Goal: Find contact information: Find contact information

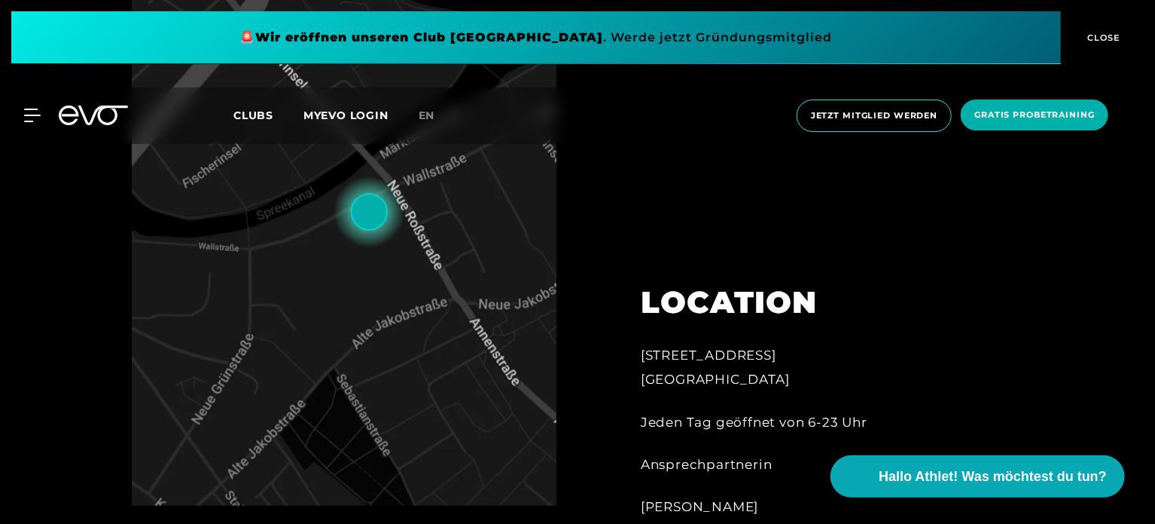
scroll to position [753, 0]
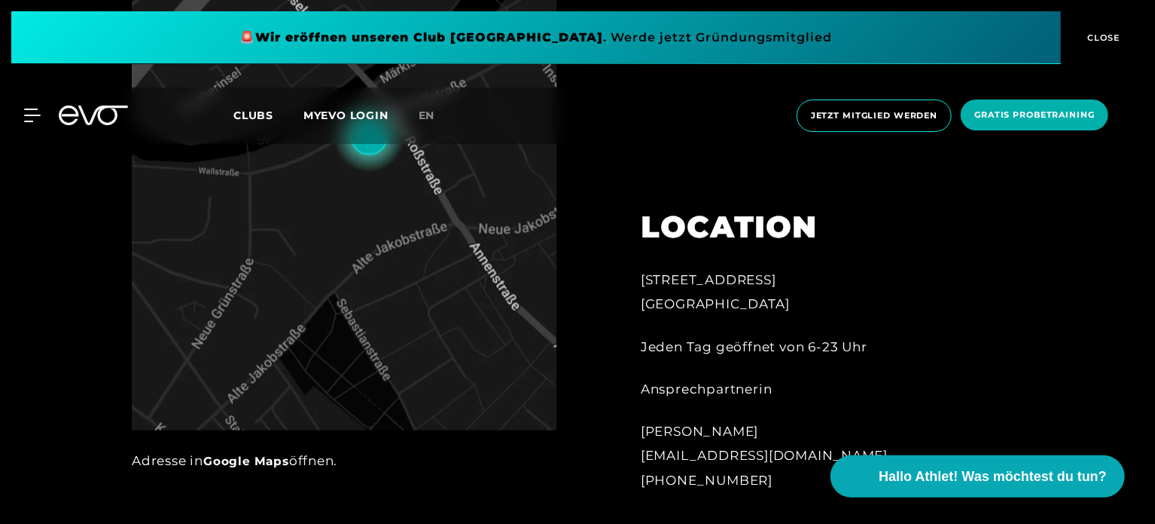
click at [390, 265] on img at bounding box center [344, 126] width 425 height 607
click at [382, 209] on img at bounding box center [344, 126] width 425 height 607
drag, startPoint x: 620, startPoint y: 275, endPoint x: 736, endPoint y: 285, distance: 116.5
click at [736, 285] on div "[STREET_ADDRESS] Jeden Tag geöffnet von 6-23 Uhr Ansprechpartnerin [PERSON_NAME…" at bounding box center [807, 340] width 374 height 339
copy div "[STREET_ADDRESS]"
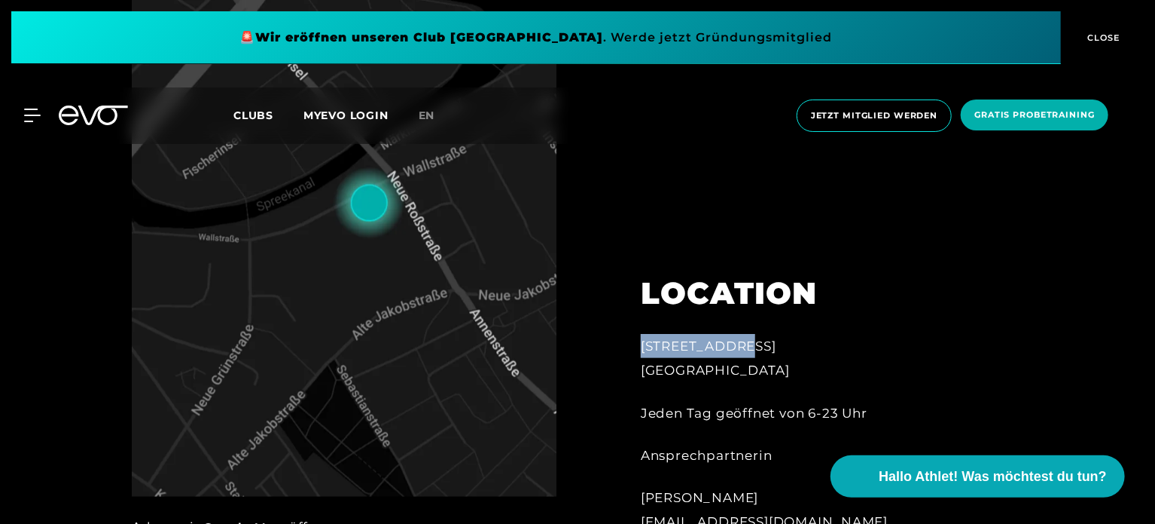
scroll to position [527, 0]
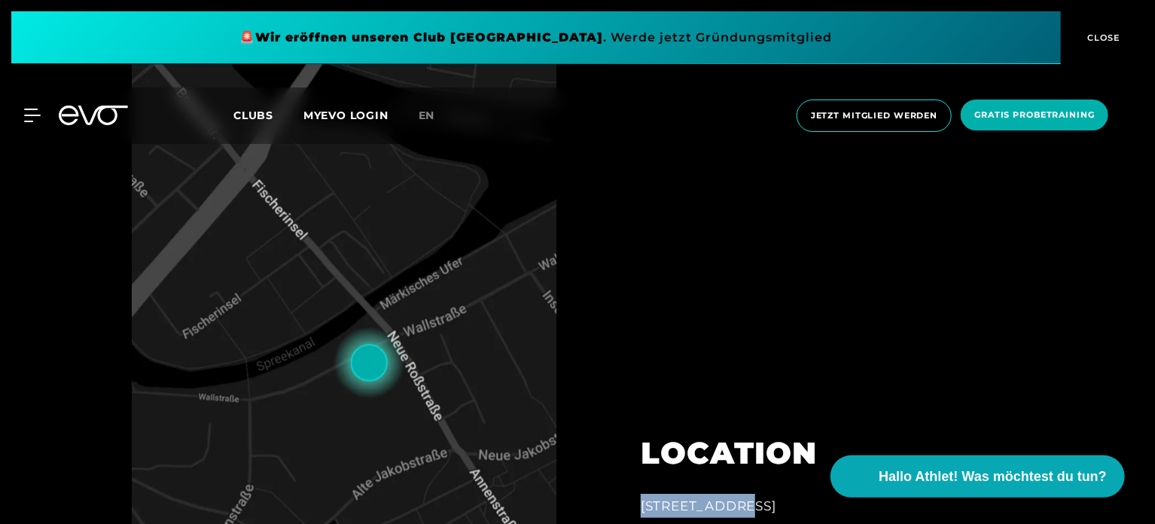
click at [250, 117] on span "Clubs" at bounding box center [254, 115] width 40 height 14
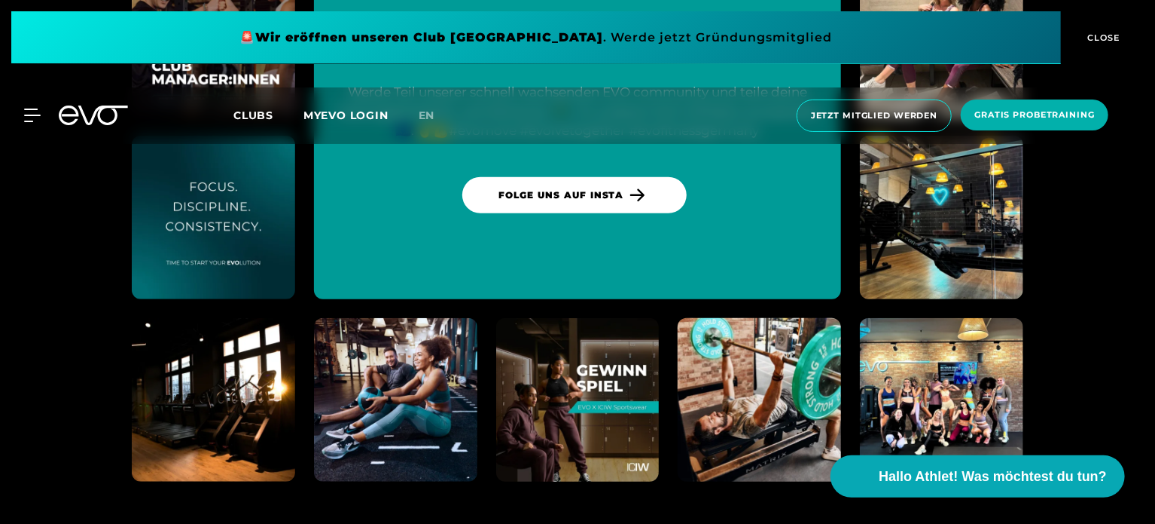
scroll to position [6259, 0]
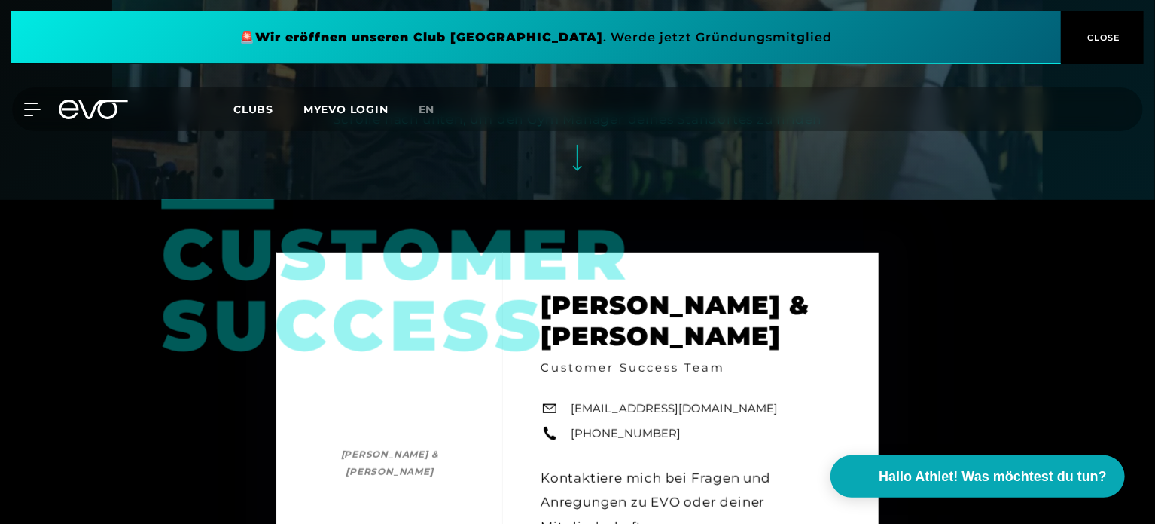
scroll to position [527, 0]
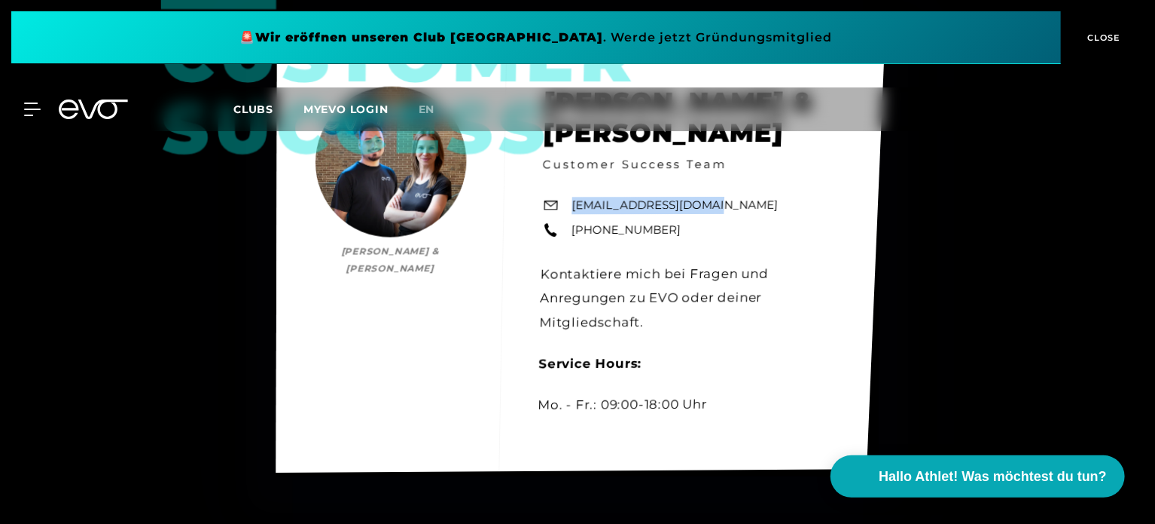
drag, startPoint x: 707, startPoint y: 204, endPoint x: 564, endPoint y: 204, distance: 142.4
click at [564, 204] on div "Customer Success [PERSON_NAME] & [PERSON_NAME] [PERSON_NAME] & [PERSON_NAME] Cu…" at bounding box center [580, 260] width 609 height 424
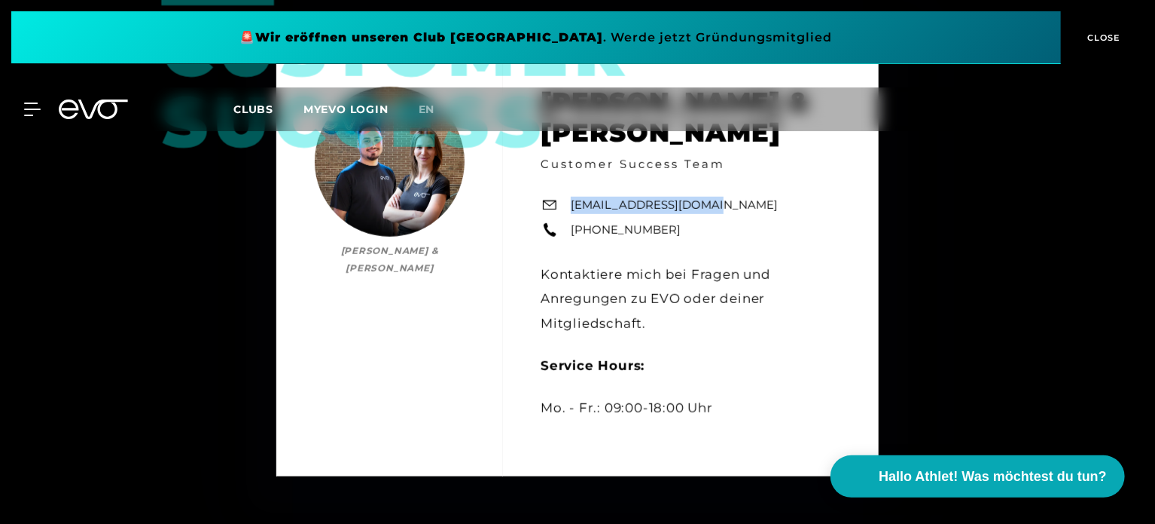
copy link "[EMAIL_ADDRESS][DOMAIN_NAME]"
